Goal: Task Accomplishment & Management: Complete application form

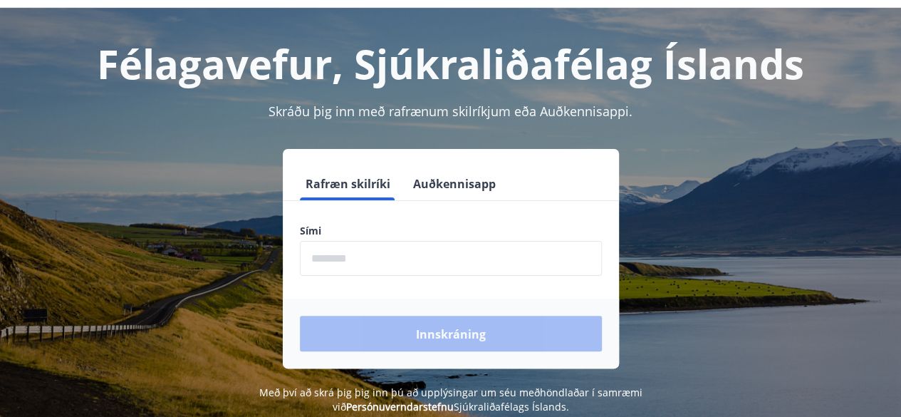
scroll to position [71, 0]
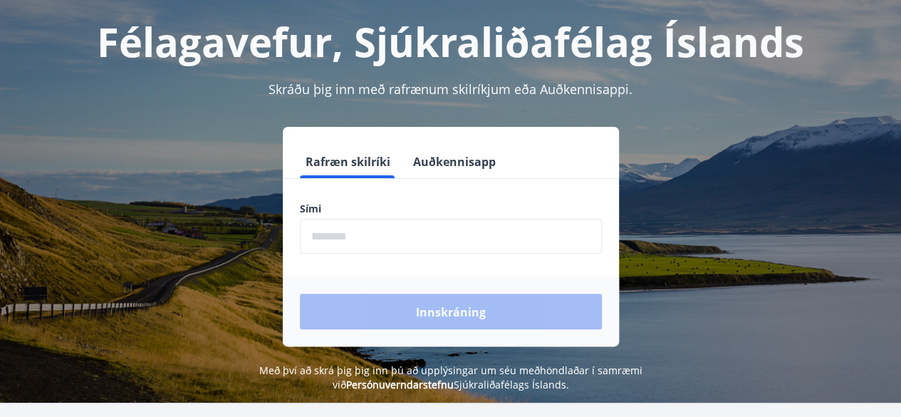
click at [312, 226] on input "phone" at bounding box center [451, 236] width 302 height 35
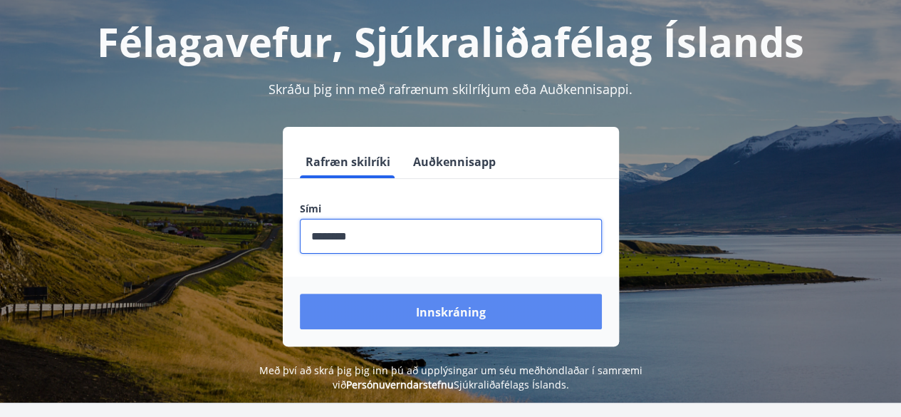
type input "********"
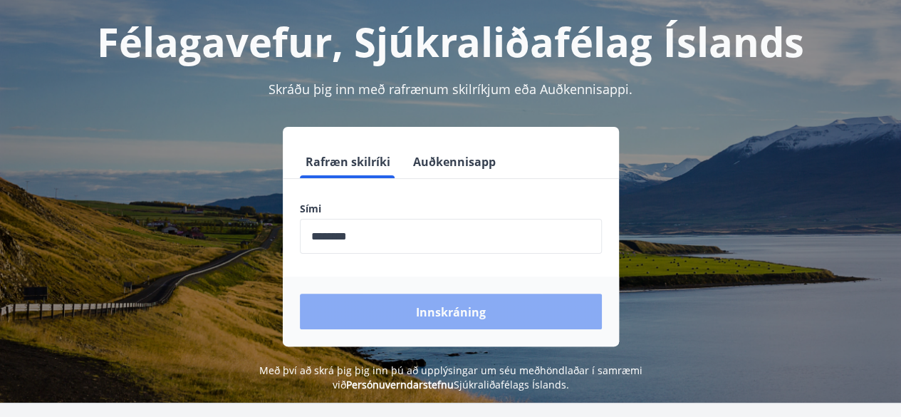
click at [446, 306] on font "Innskráning" at bounding box center [451, 312] width 70 height 16
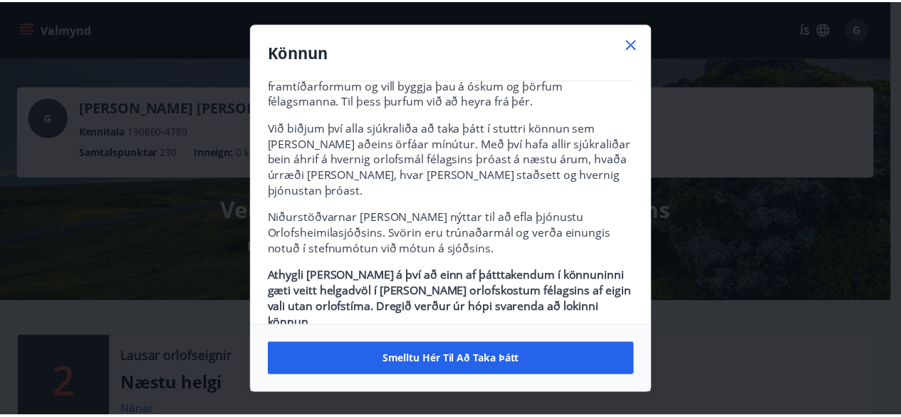
scroll to position [75, 0]
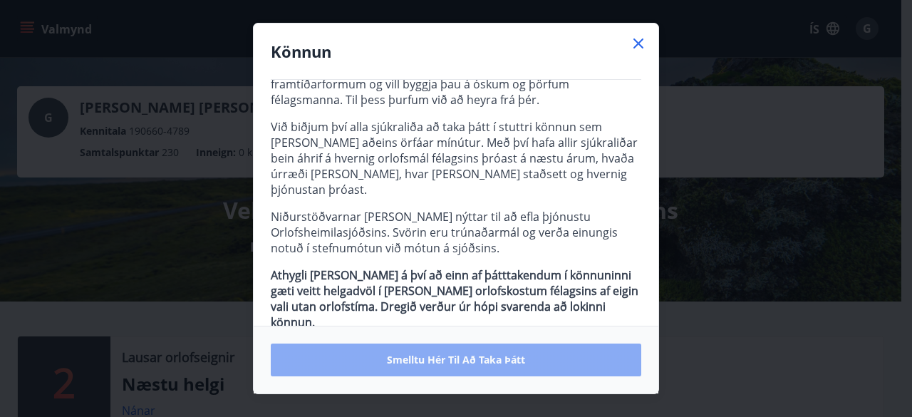
click at [459, 359] on font "Smelltu hér til að taka þátt" at bounding box center [456, 360] width 138 height 14
